Goal: Task Accomplishment & Management: Use online tool/utility

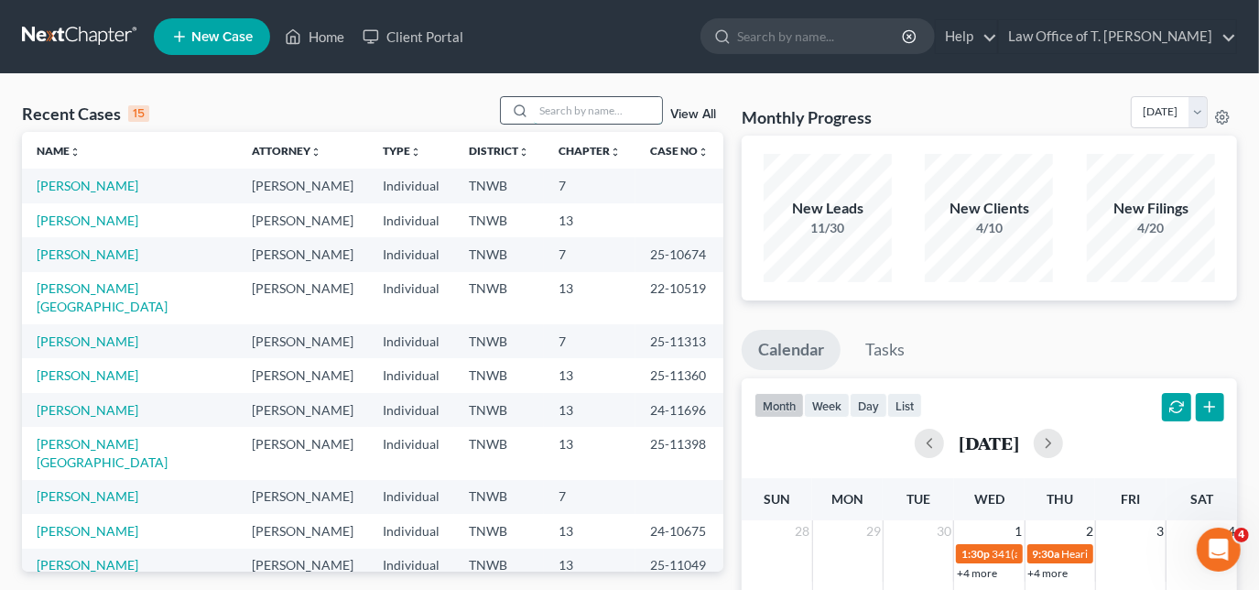
click at [588, 112] on input "search" at bounding box center [598, 110] width 128 height 27
type input "o"
type input "[PERSON_NAME]"
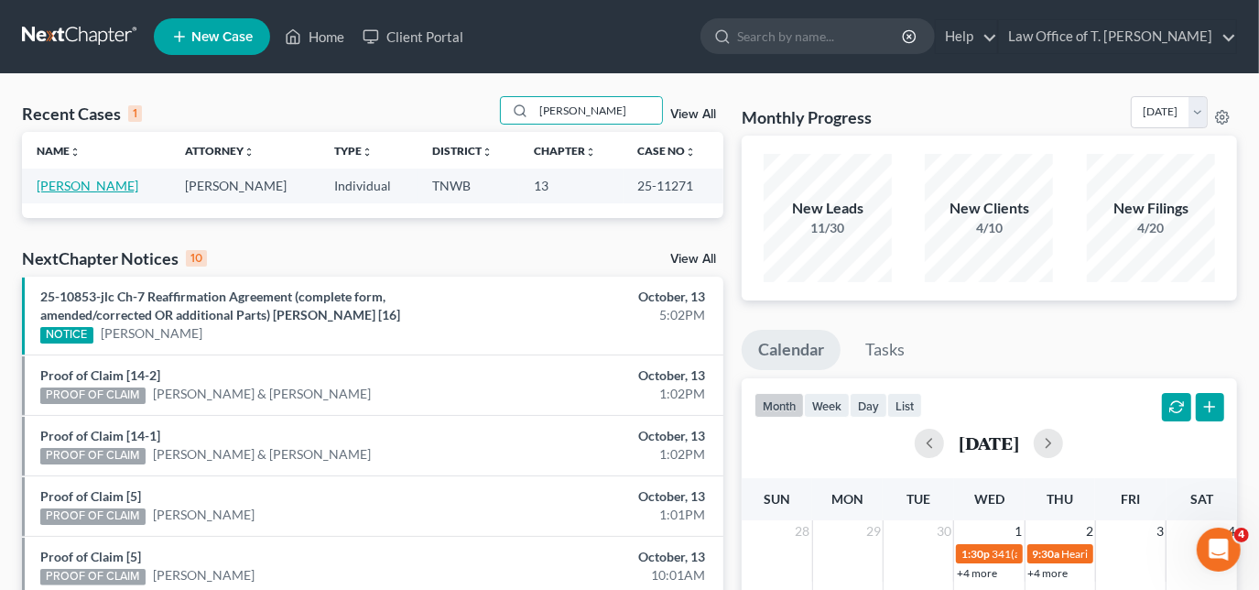
click at [80, 185] on link "[PERSON_NAME]" at bounding box center [88, 186] width 102 height 16
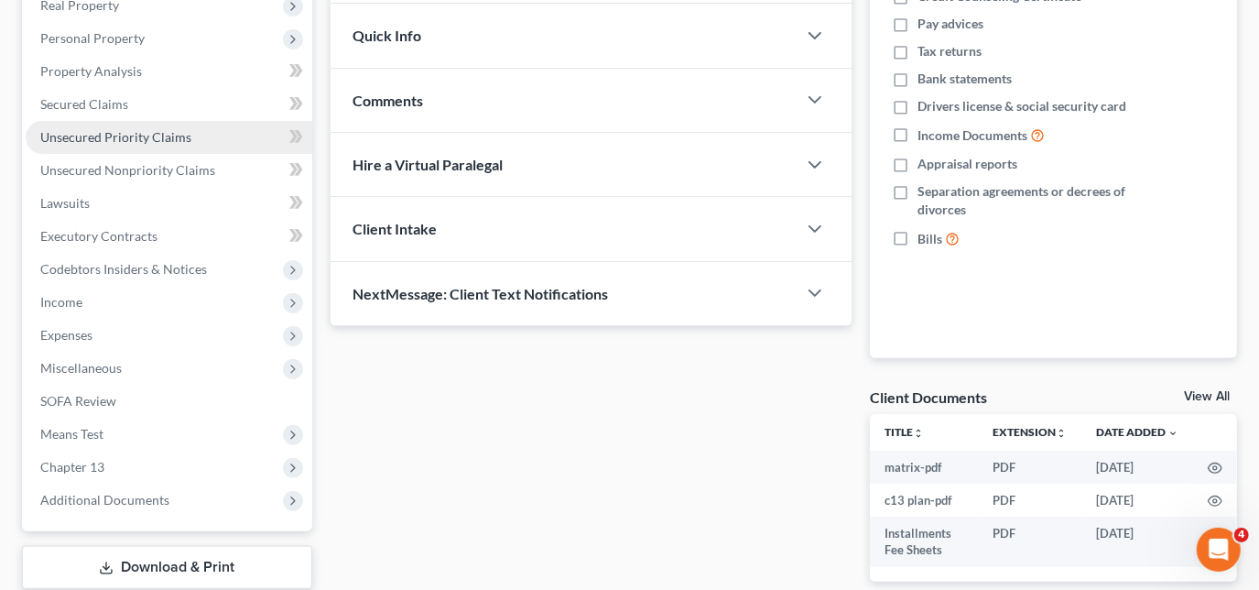
scroll to position [415, 0]
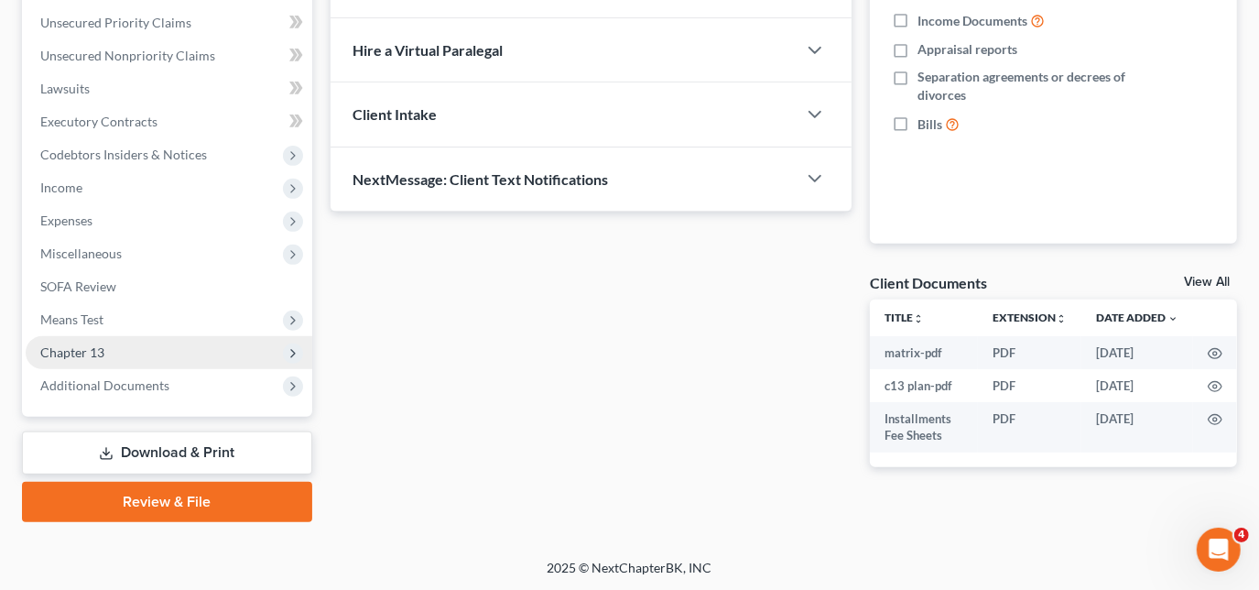
click at [124, 349] on span "Chapter 13" at bounding box center [169, 352] width 287 height 33
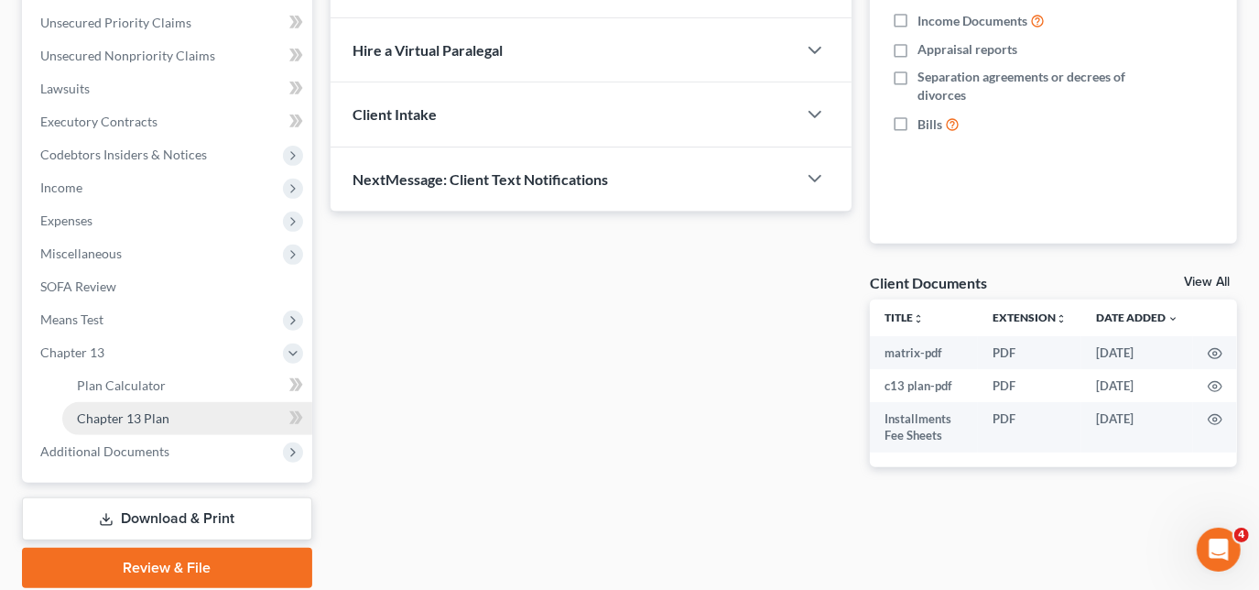
click at [137, 427] on link "Chapter 13 Plan" at bounding box center [187, 418] width 250 height 33
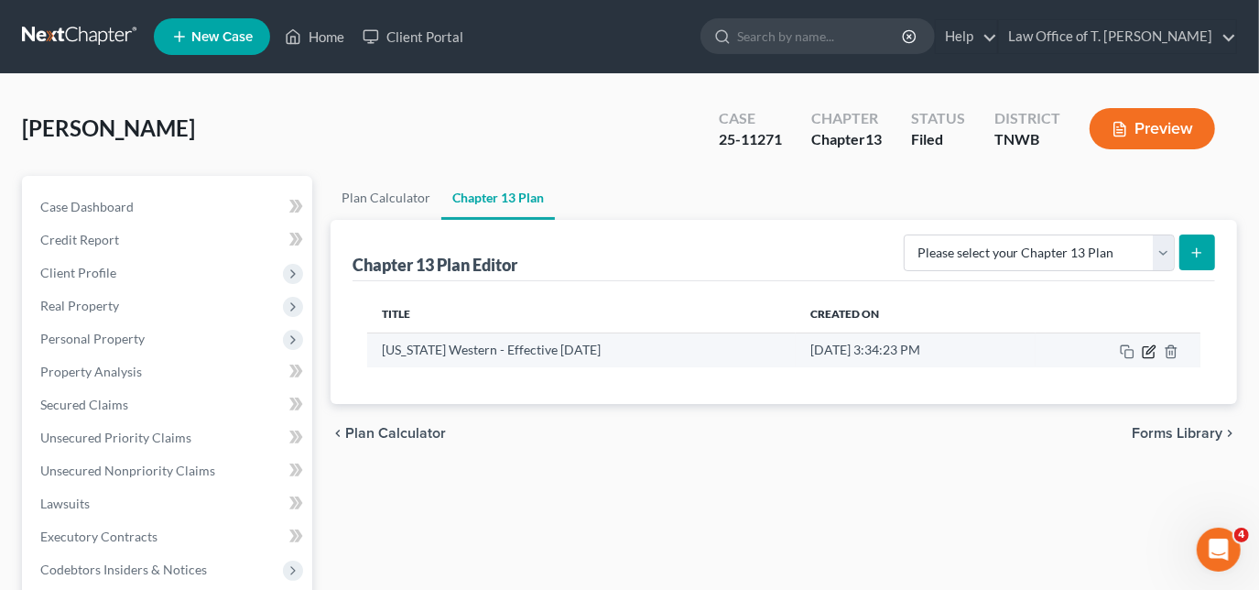
click at [1154, 349] on icon "button" at bounding box center [1149, 351] width 15 height 15
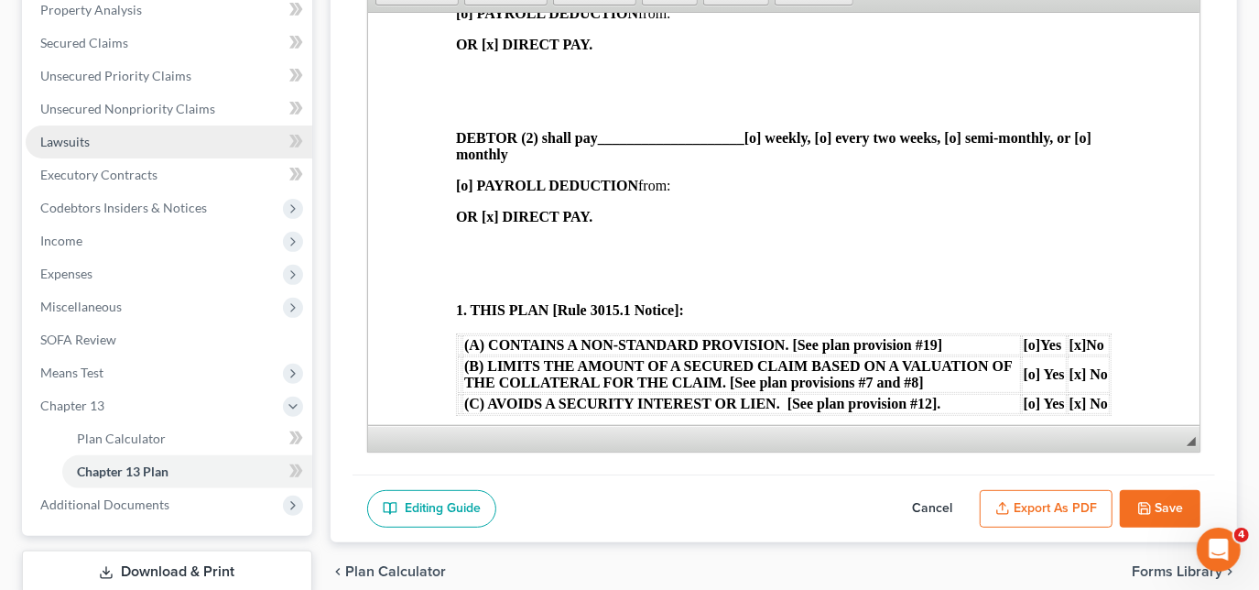
scroll to position [332, 0]
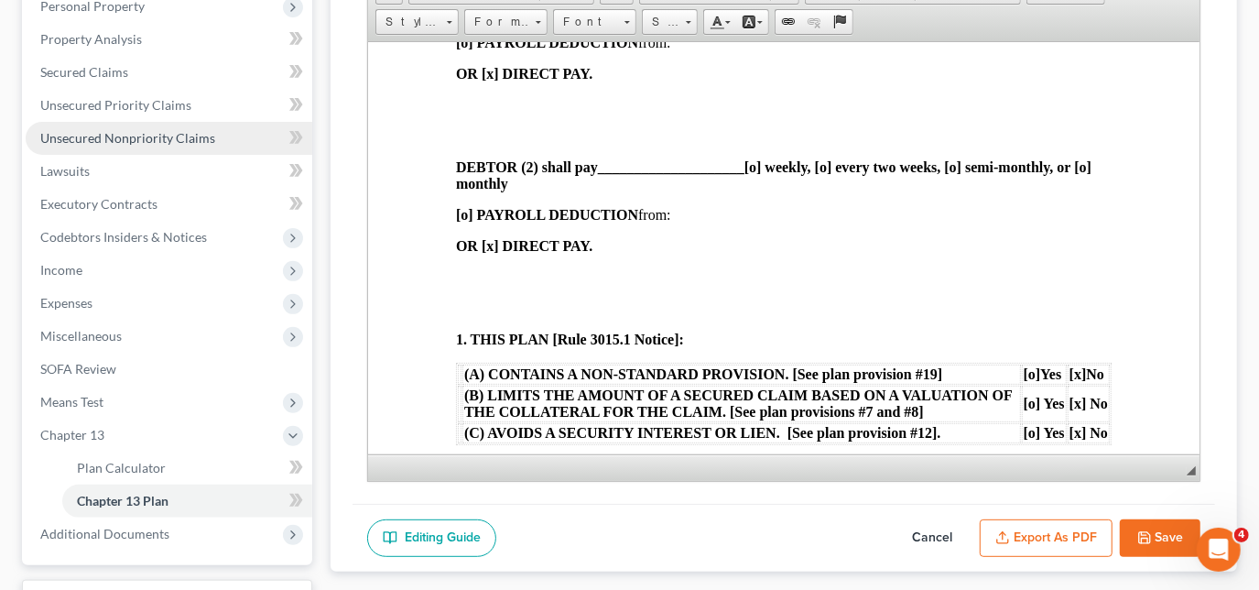
click at [120, 146] on link "Unsecured Nonpriority Claims" at bounding box center [169, 138] width 287 height 33
